Goal: Communication & Community: Answer question/provide support

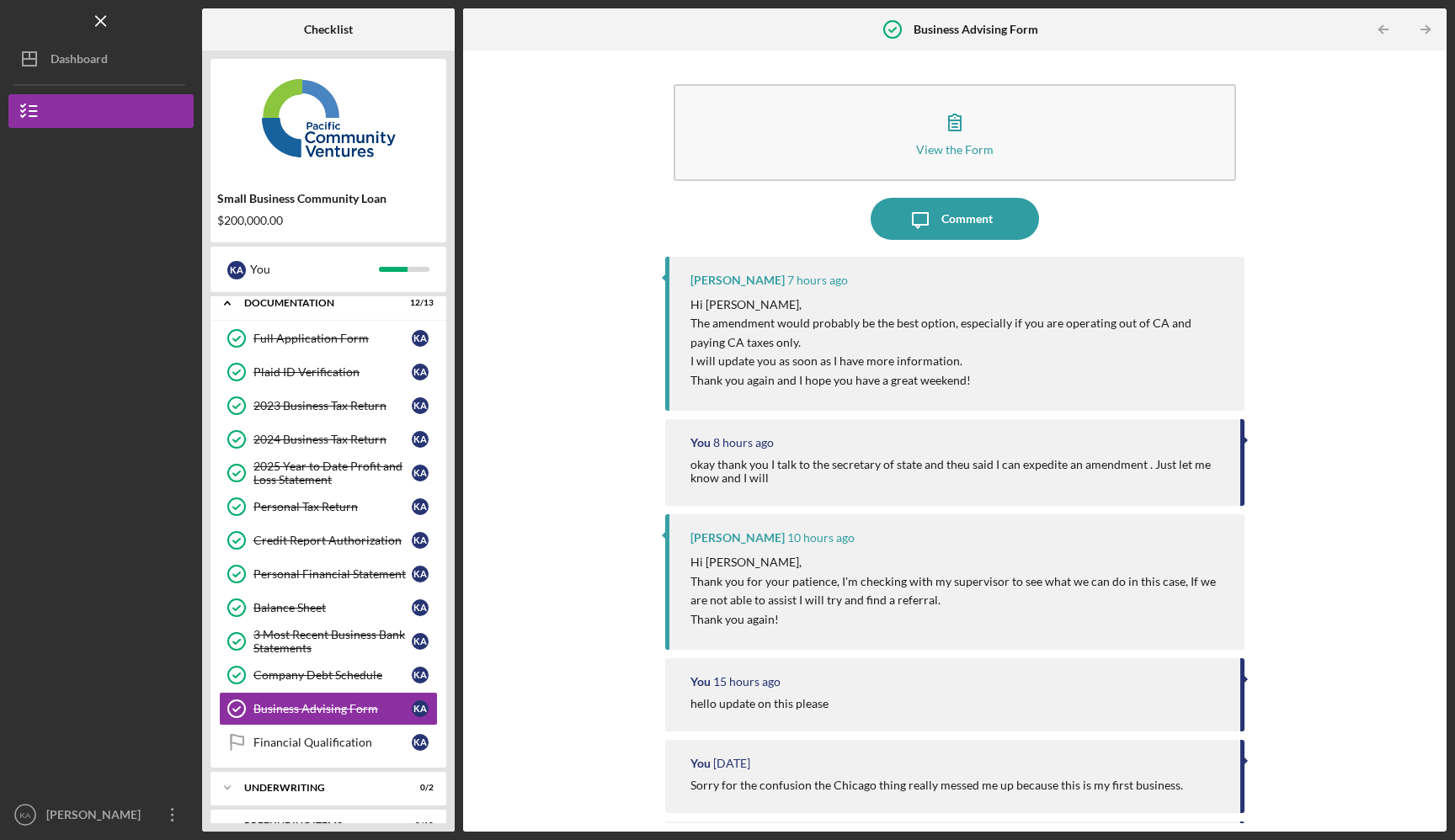
scroll to position [9, 0]
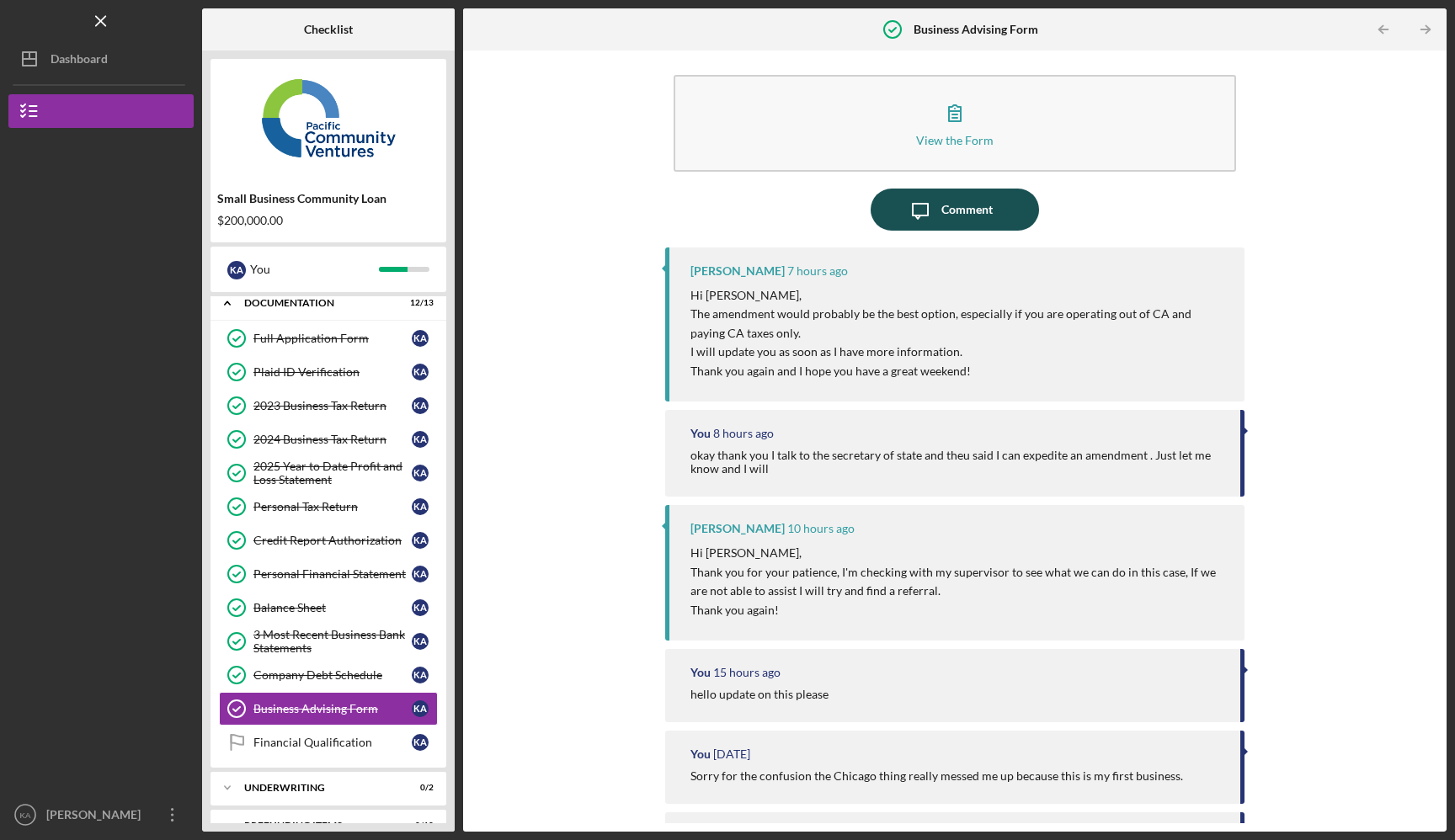
click at [897, 212] on button "Icon/Message Comment" at bounding box center [954, 209] width 168 height 42
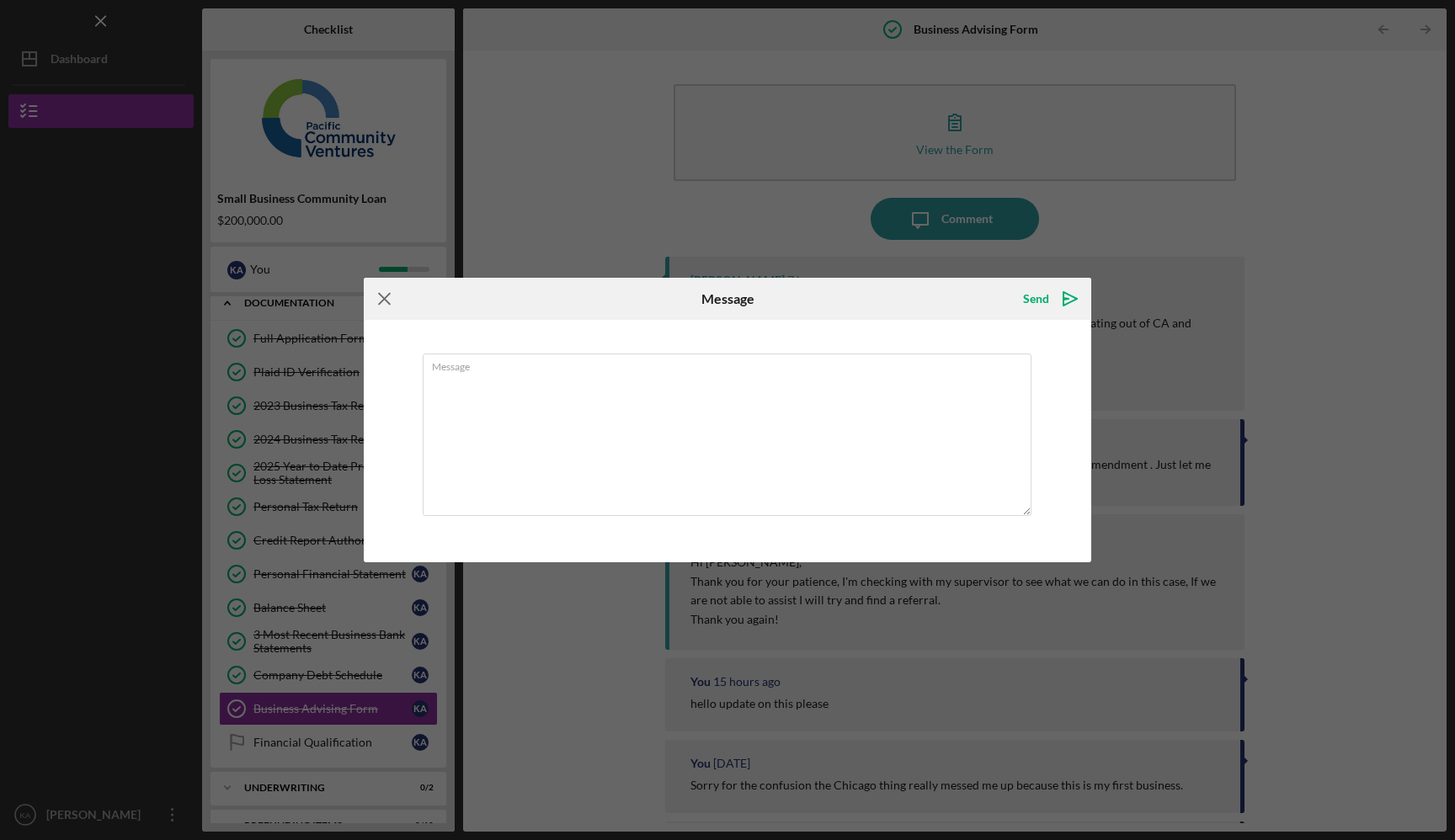
click at [388, 308] on icon "Icon/Menu Close" at bounding box center [385, 299] width 42 height 42
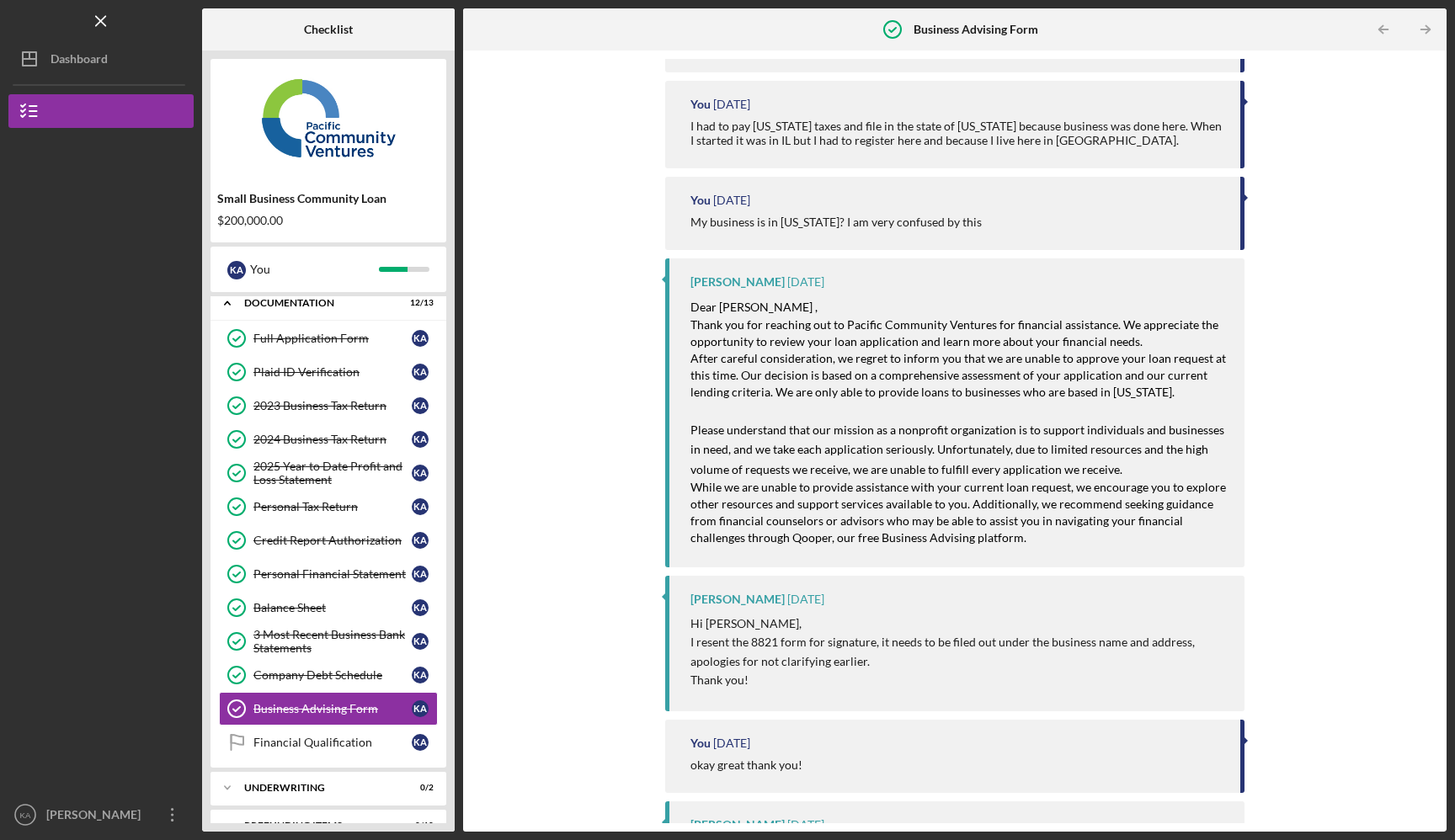
scroll to position [1684, 0]
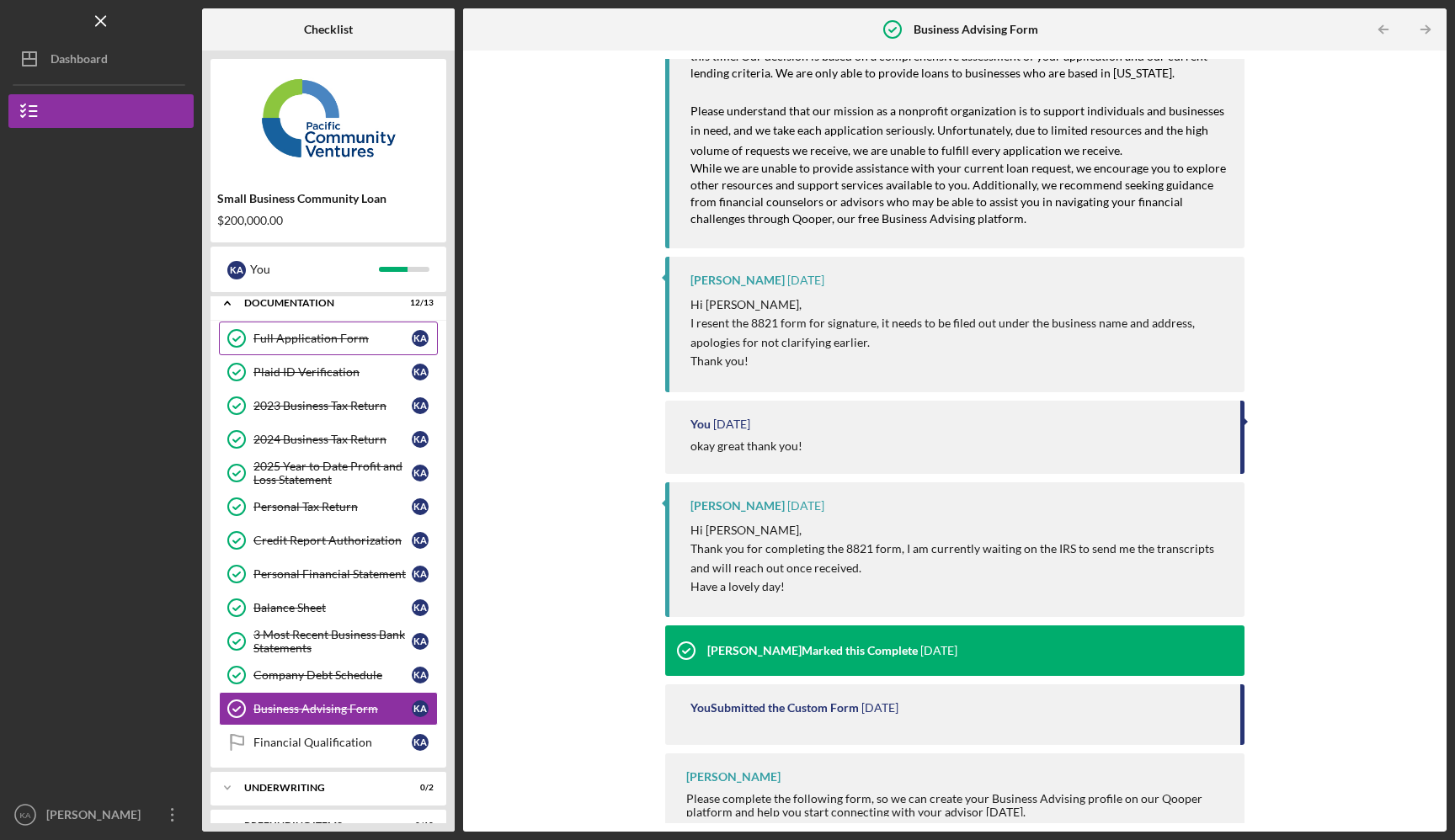
click at [347, 345] on div "Full Application Form" at bounding box center [333, 338] width 158 height 14
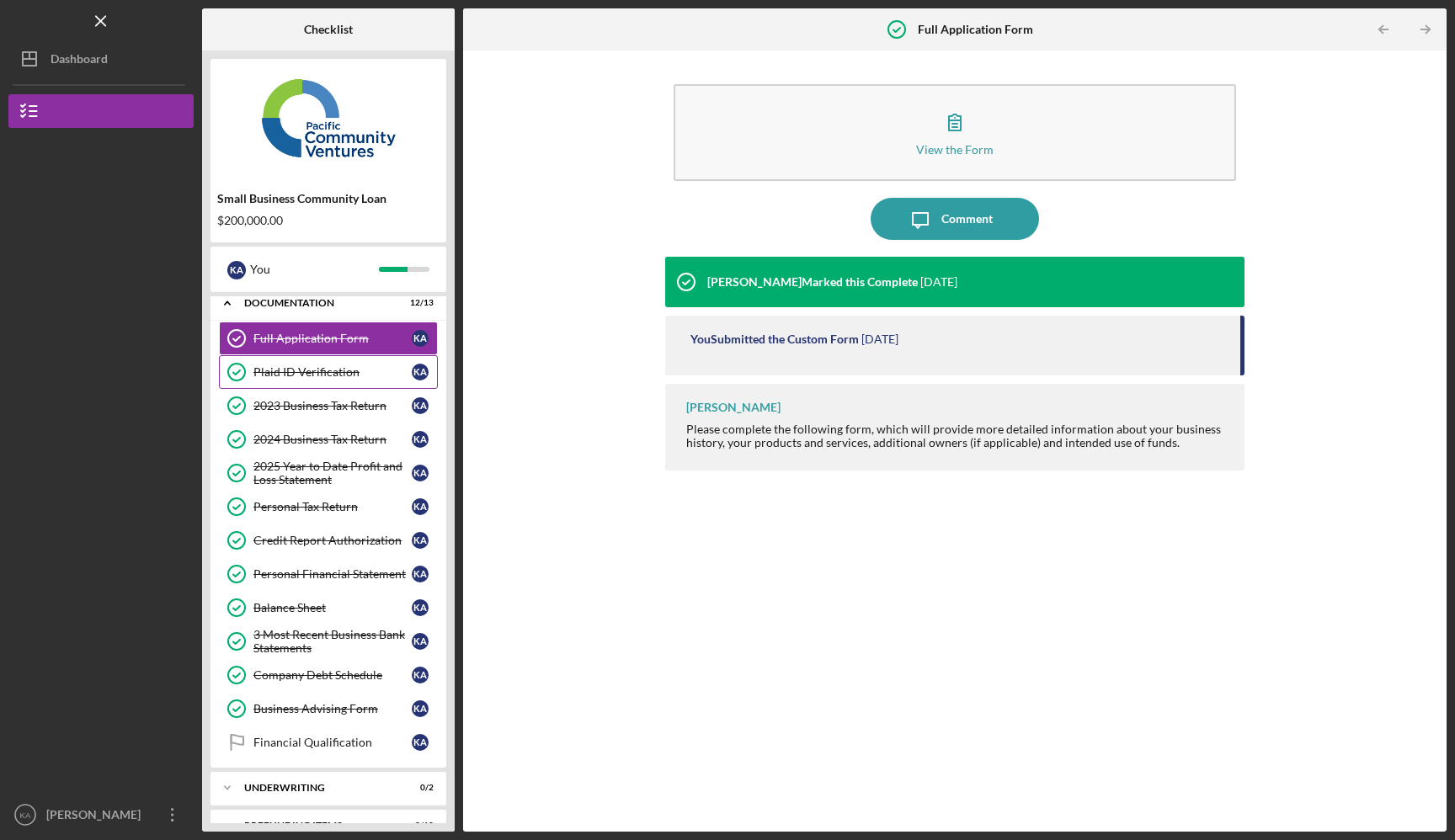
click at [346, 372] on div "Plaid ID Verification" at bounding box center [333, 372] width 158 height 14
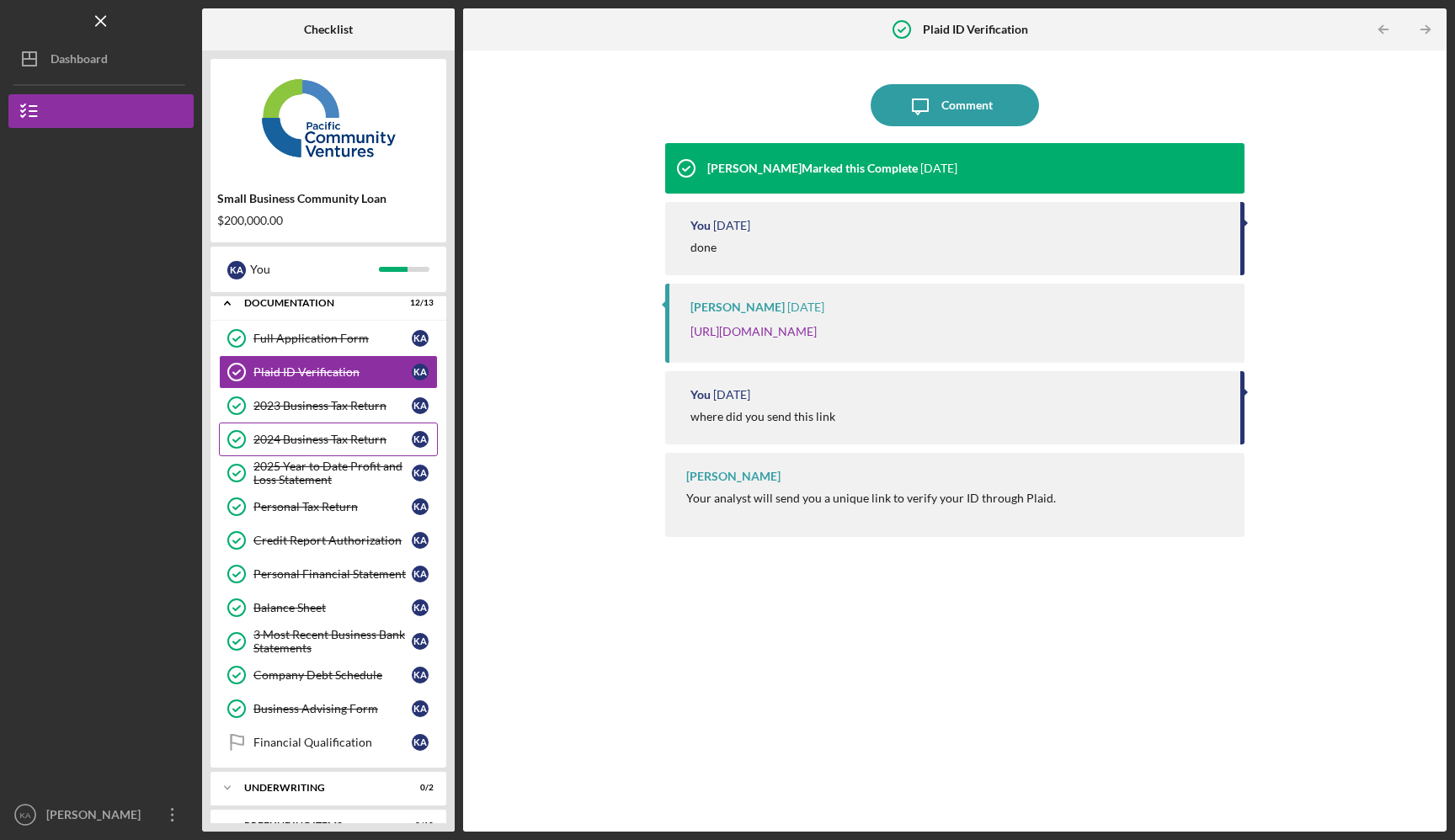
click at [340, 425] on link "2024 Business Tax Return 2024 Business Tax Return K A" at bounding box center [328, 439] width 219 height 34
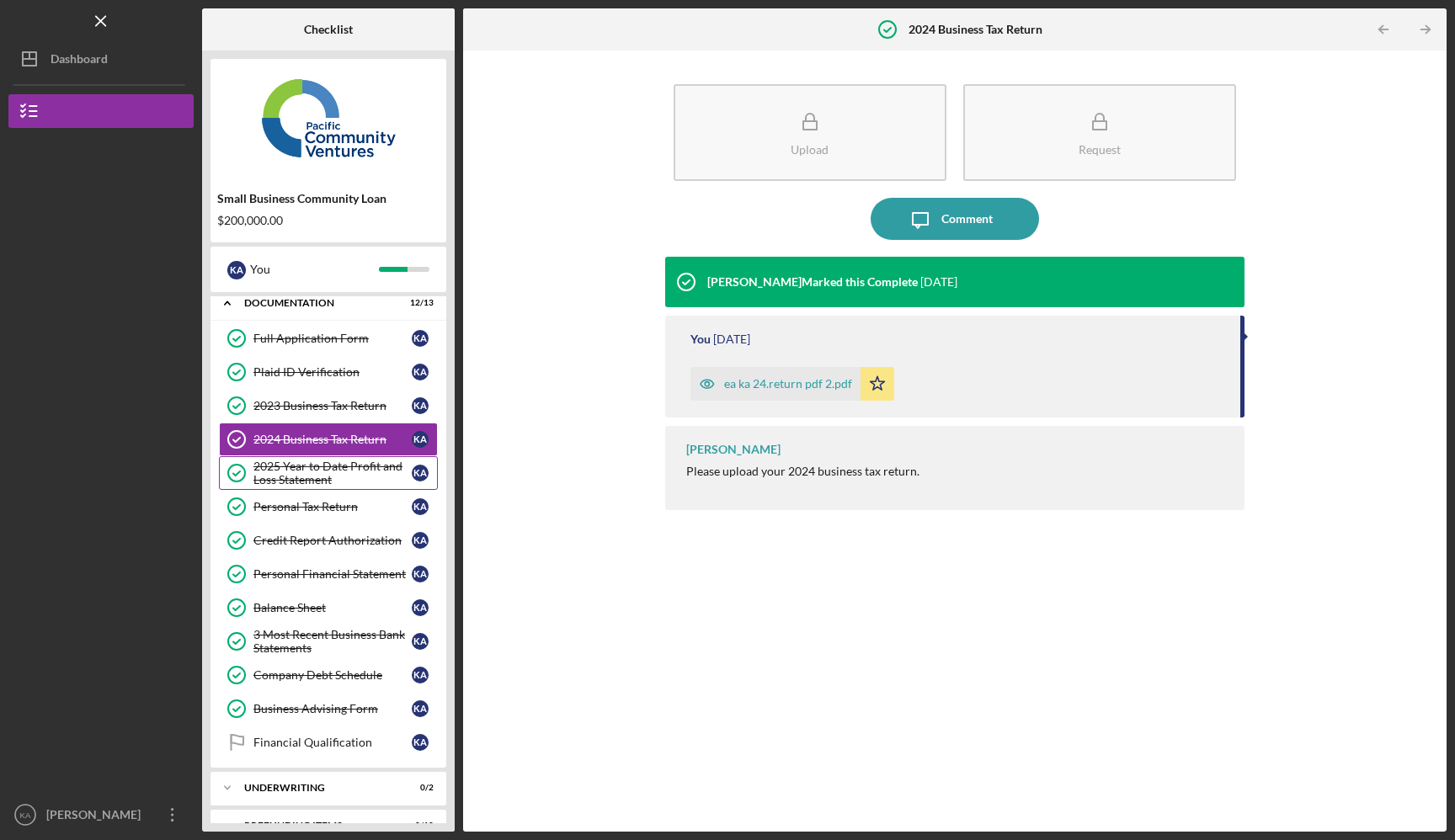
click at [336, 461] on div "2025 Year to Date Profit and Loss Statement" at bounding box center [333, 473] width 158 height 27
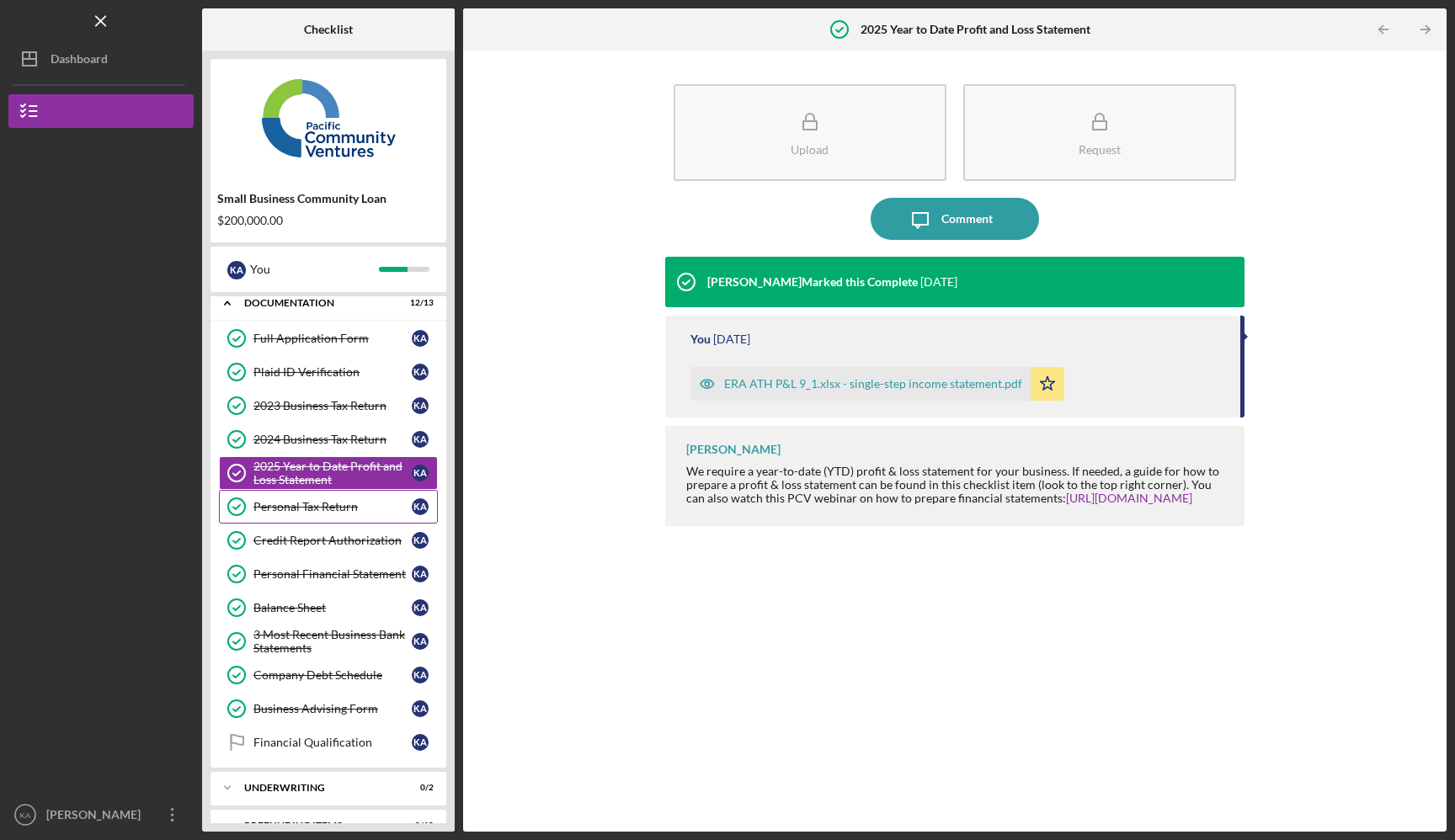
click at [334, 512] on div "Personal Tax Return" at bounding box center [333, 506] width 158 height 14
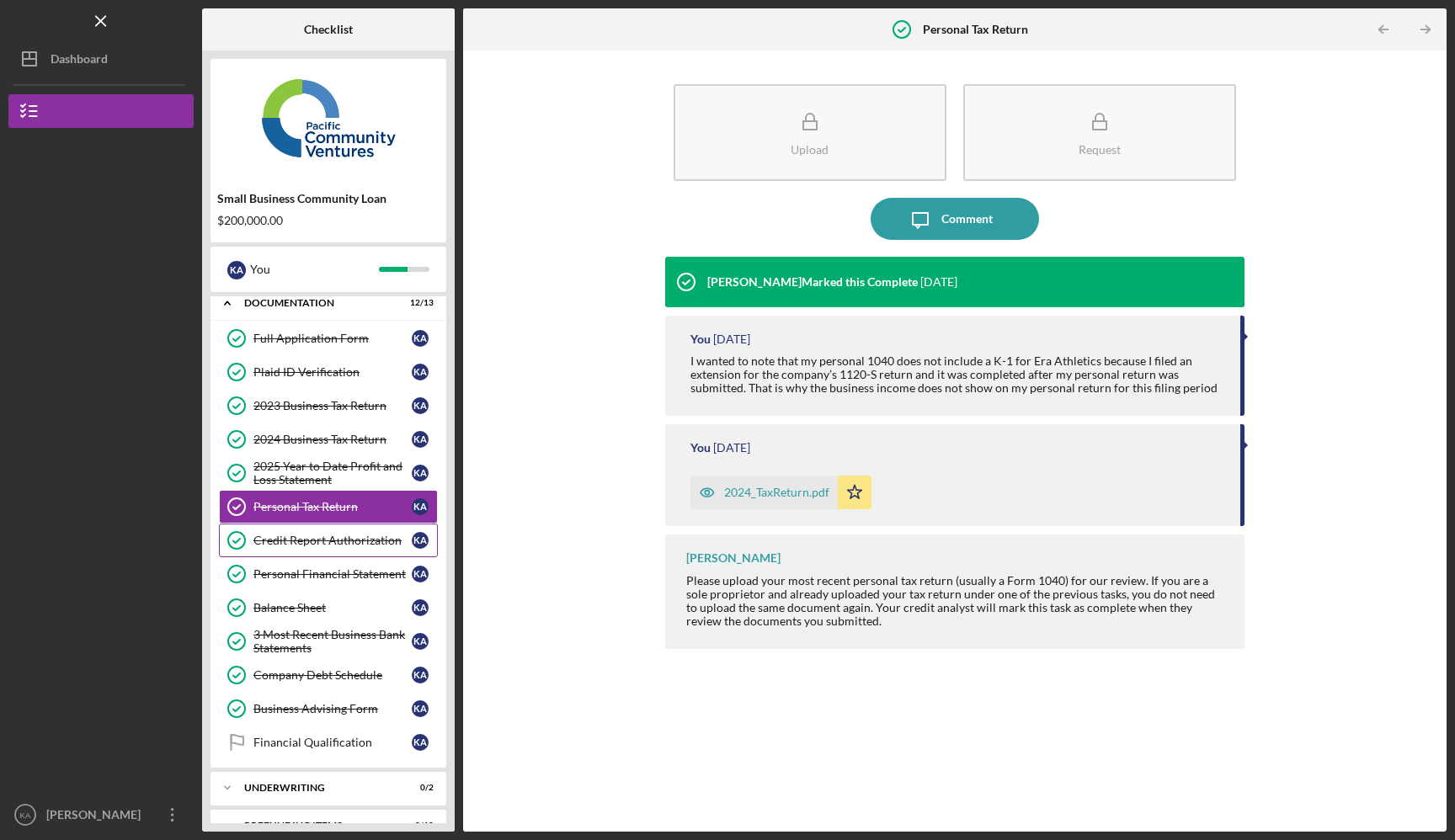
click at [331, 556] on link "Credit Report Authorization Credit Report Authorization K A" at bounding box center [328, 540] width 219 height 34
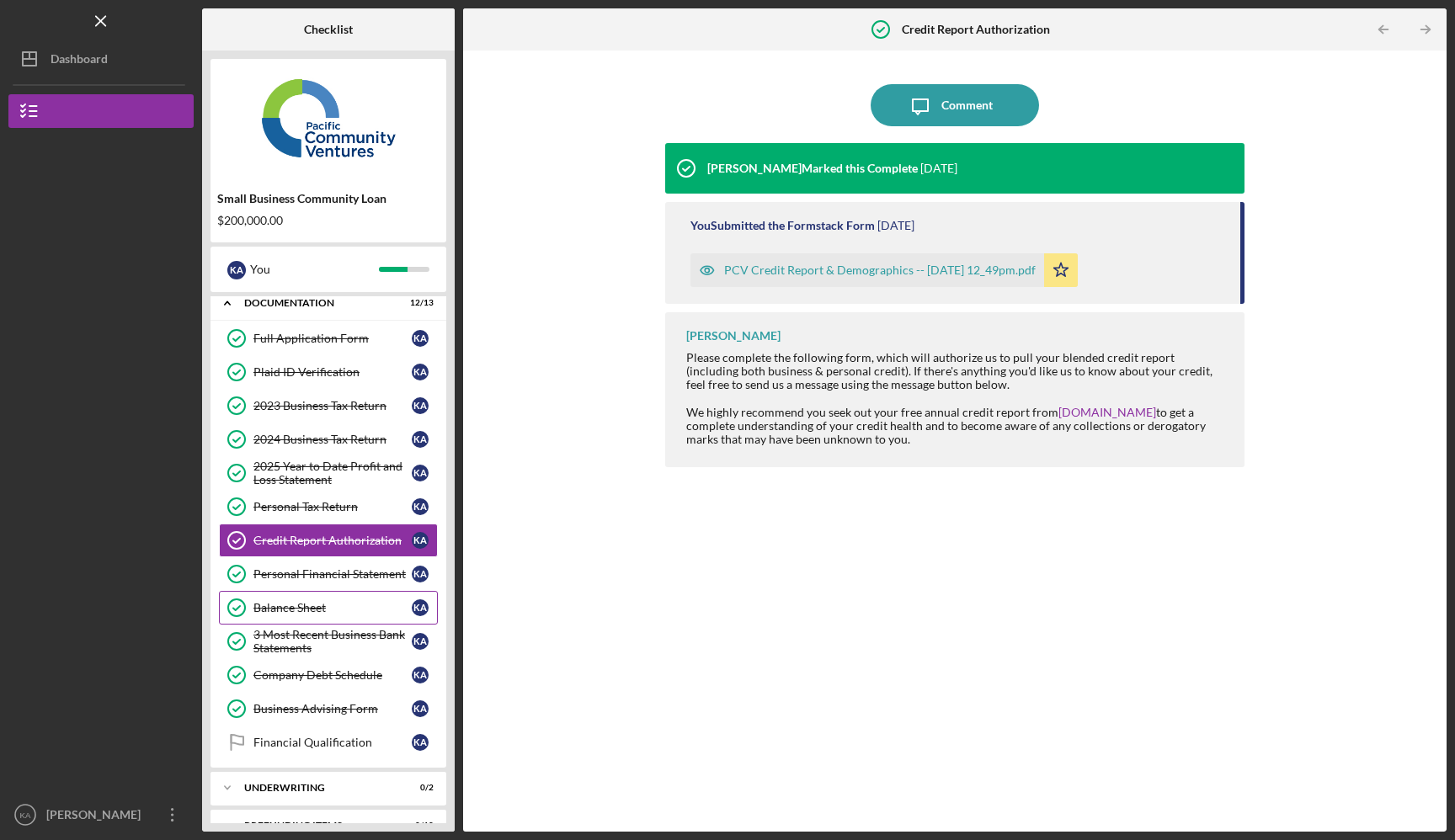
click at [326, 595] on link "Balance Sheet Balance Sheet K A" at bounding box center [328, 607] width 219 height 34
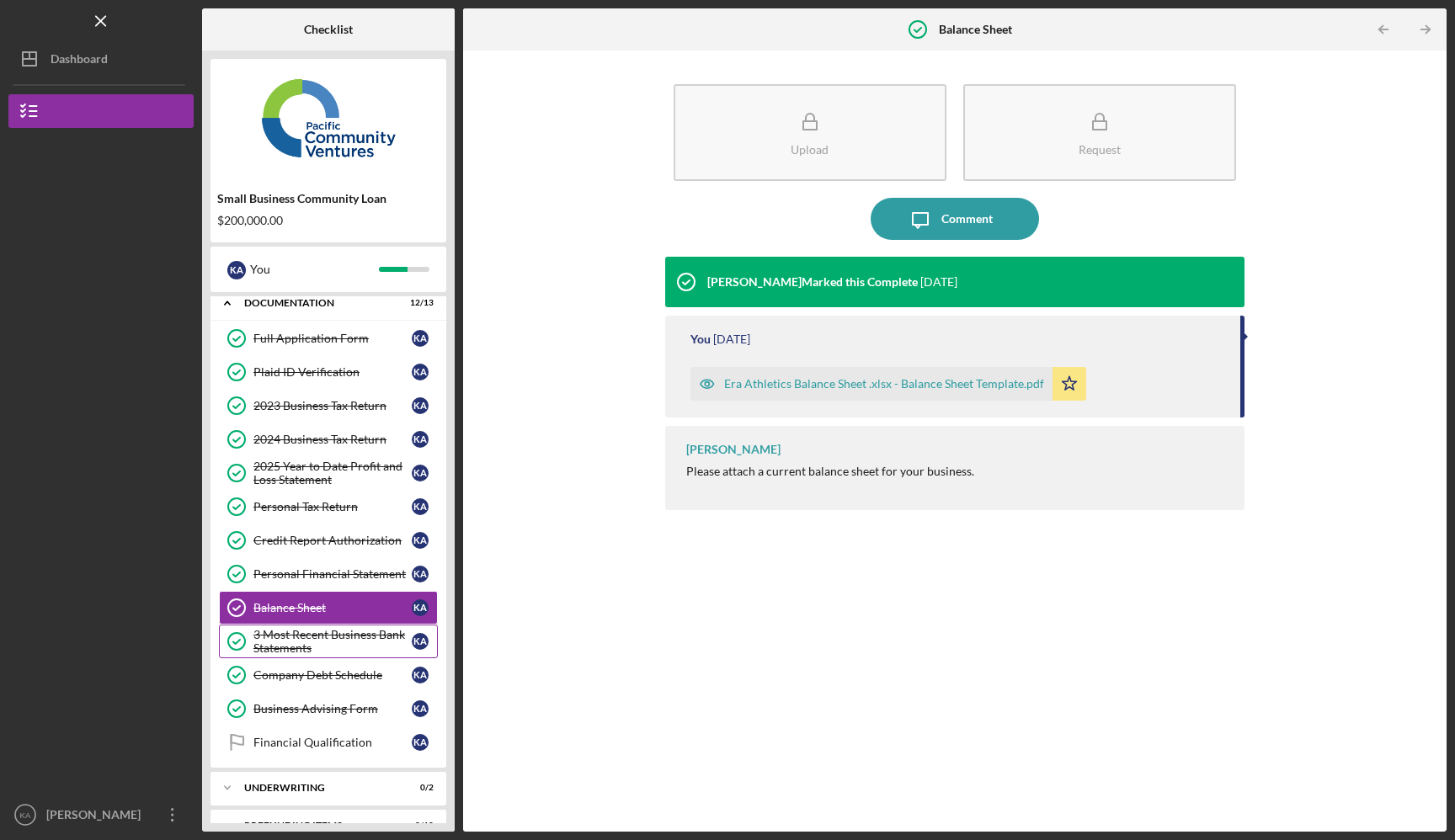
click at [322, 627] on link "3 Most Recent Business Bank Statements 3 Most Recent Business Bank Statements K…" at bounding box center [328, 641] width 219 height 34
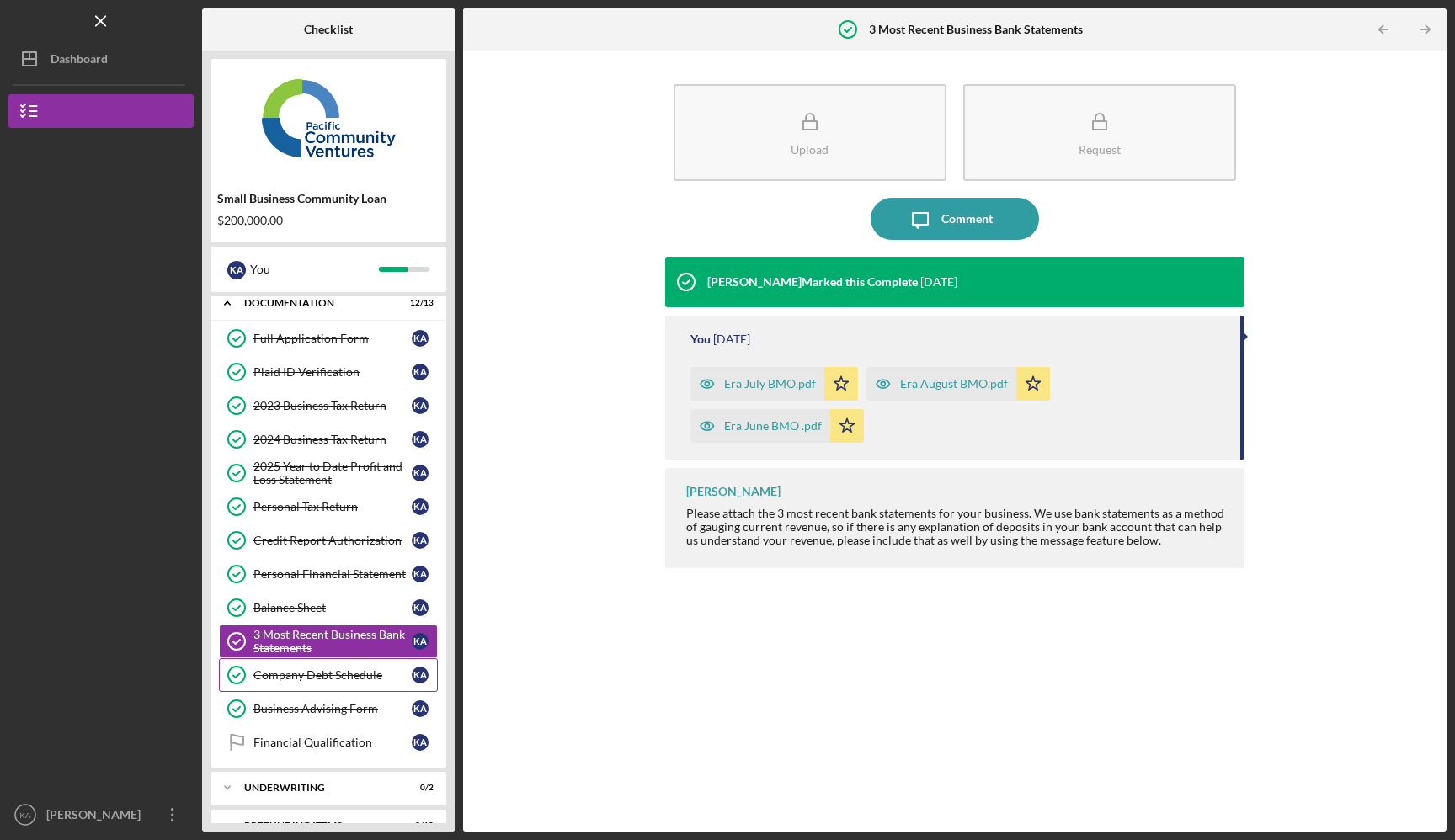
click at [322, 664] on link "Company Debt Schedule Company Debt Schedule K A" at bounding box center [328, 675] width 219 height 34
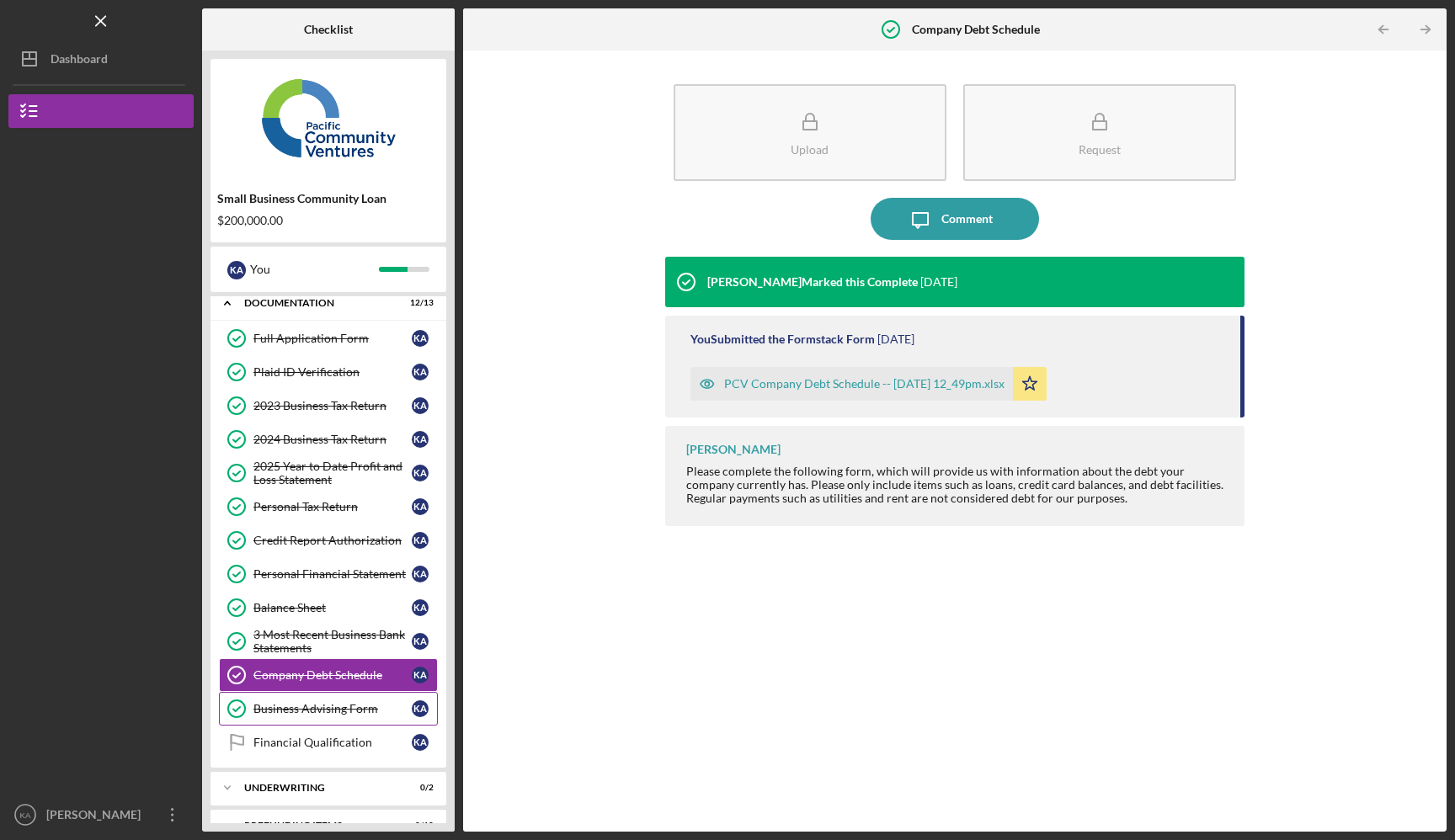
click at [324, 705] on div "Business Advising Form" at bounding box center [333, 708] width 158 height 14
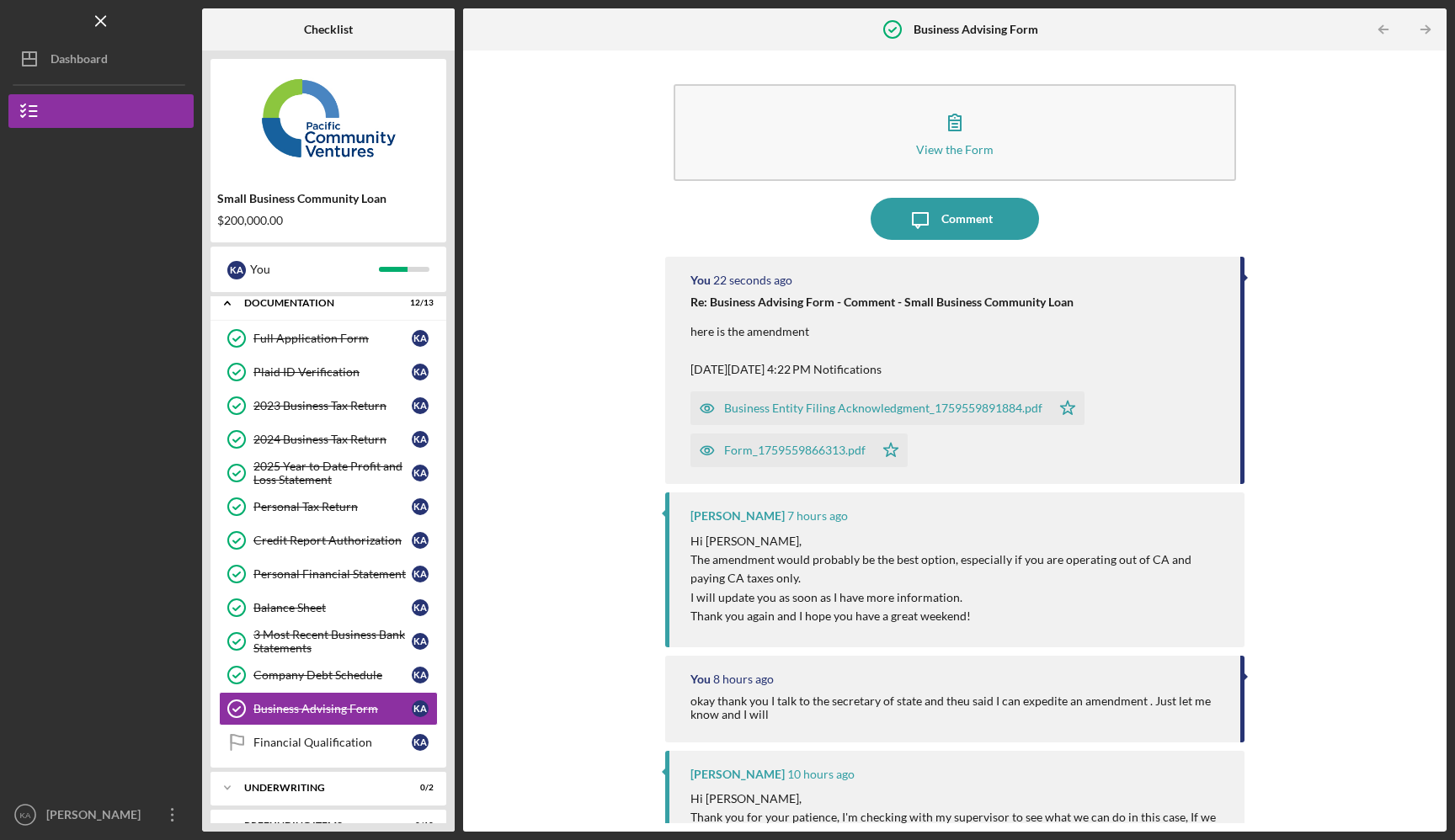
click at [920, 312] on div "Re: Business Advising Form - Comment - Small Business Community Loan here is th…" at bounding box center [881, 337] width 383 height 84
click at [292, 735] on div "Financial Qualification" at bounding box center [333, 742] width 158 height 14
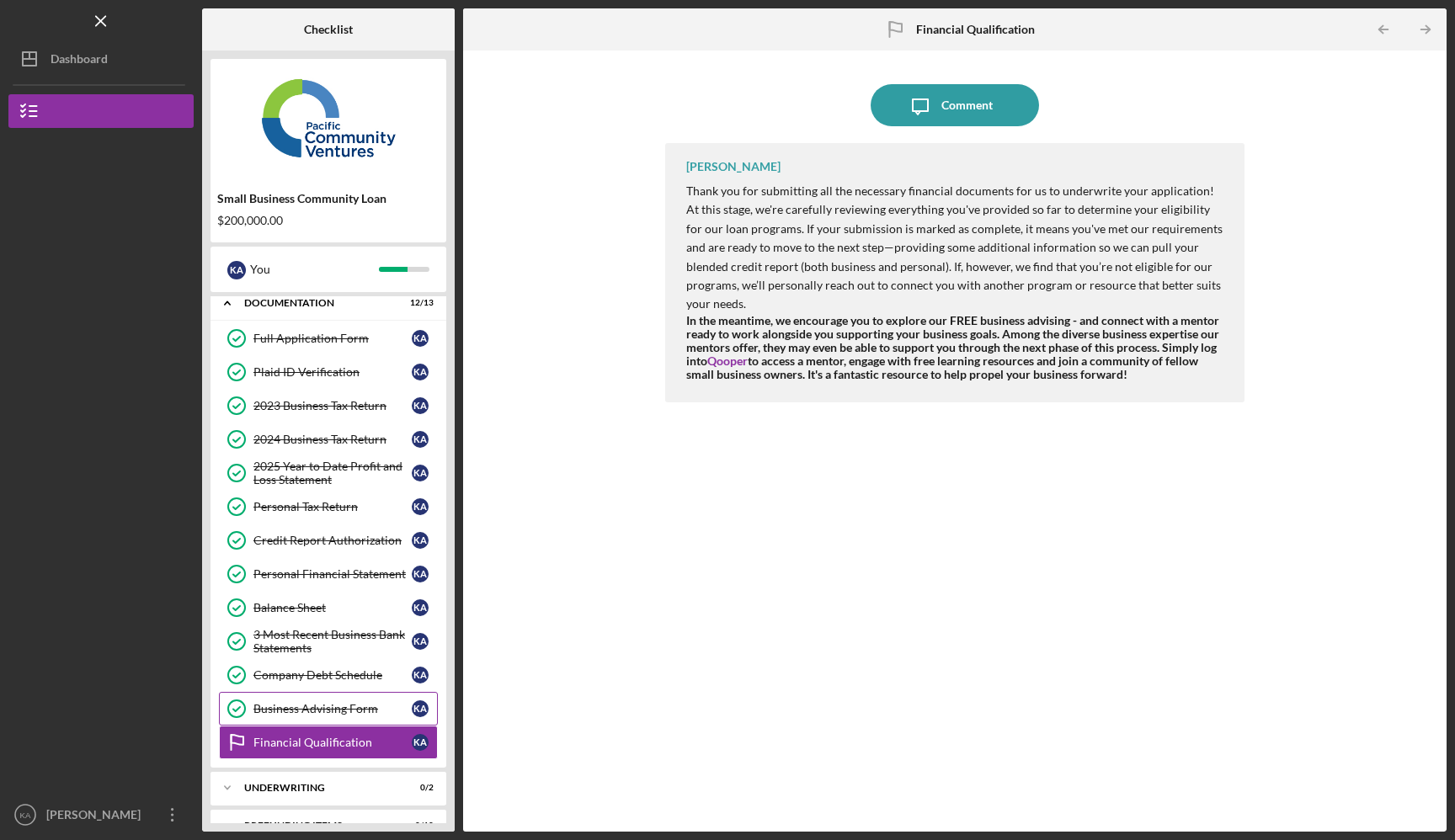
click at [335, 712] on div "Business Advising Form" at bounding box center [333, 708] width 158 height 14
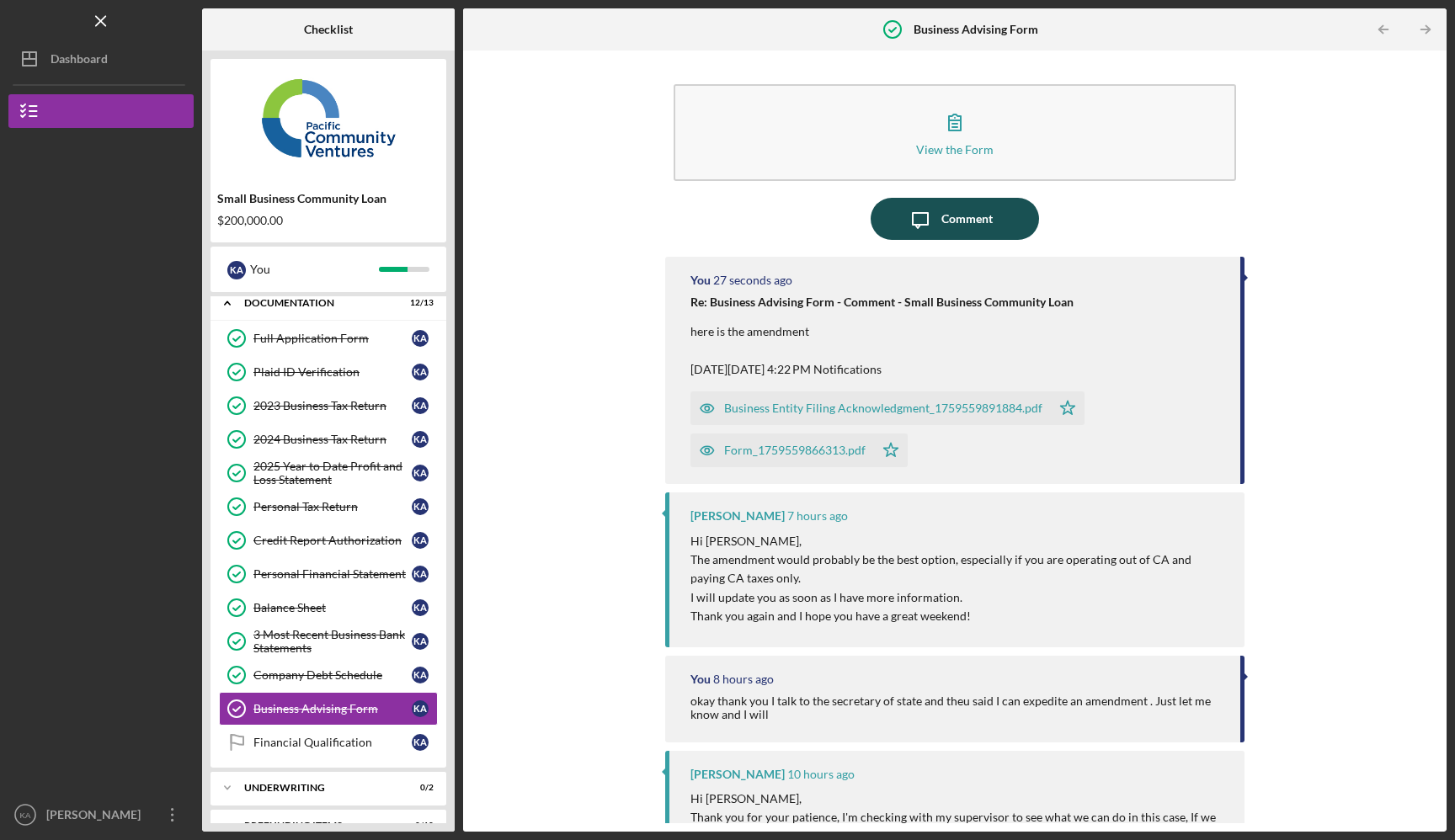
click at [987, 225] on div "Comment" at bounding box center [967, 219] width 51 height 42
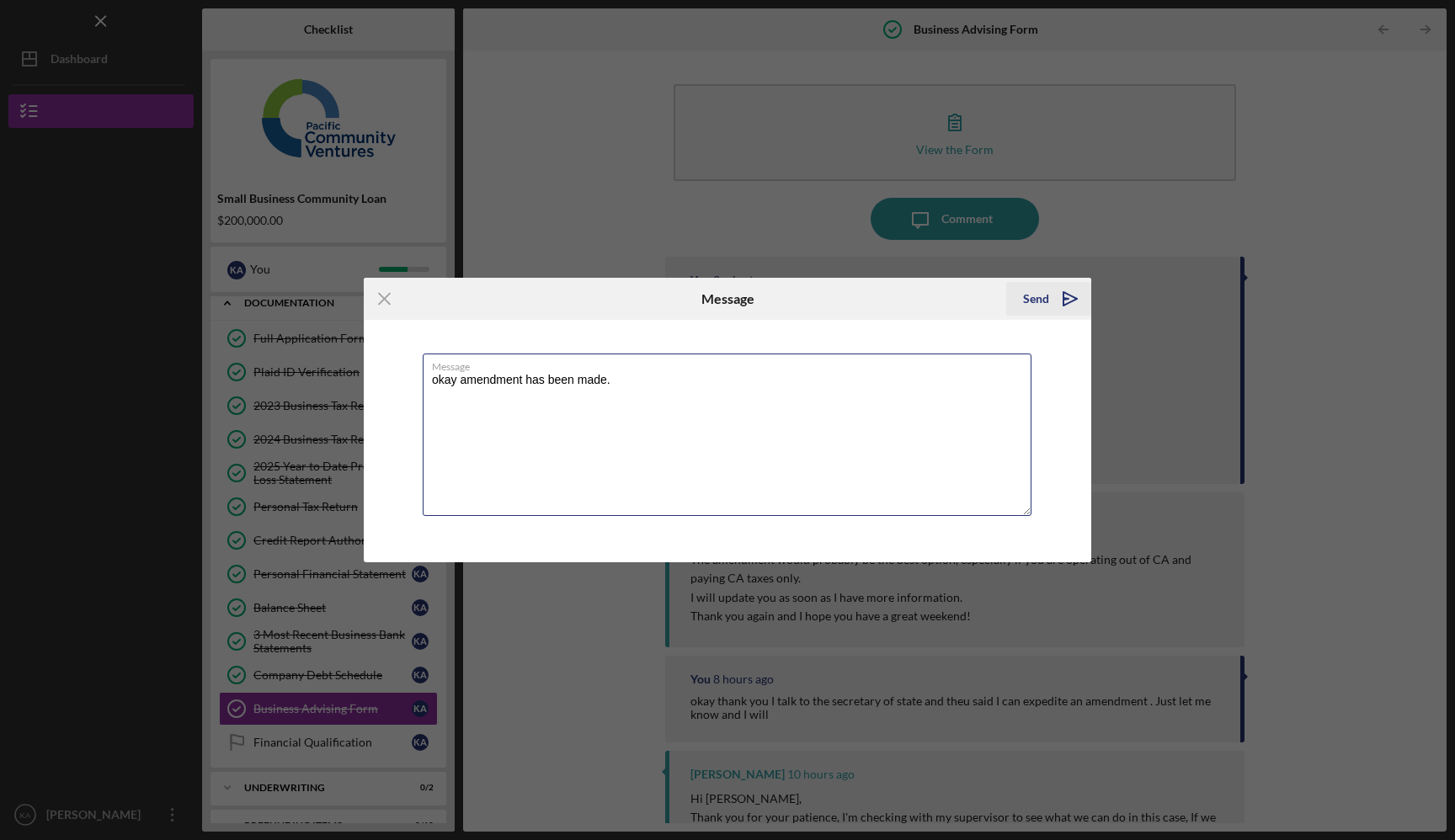
type textarea "okay amendment has been made."
click at [1043, 301] on div "Send" at bounding box center [1036, 298] width 26 height 34
